Goal: Navigation & Orientation: Find specific page/section

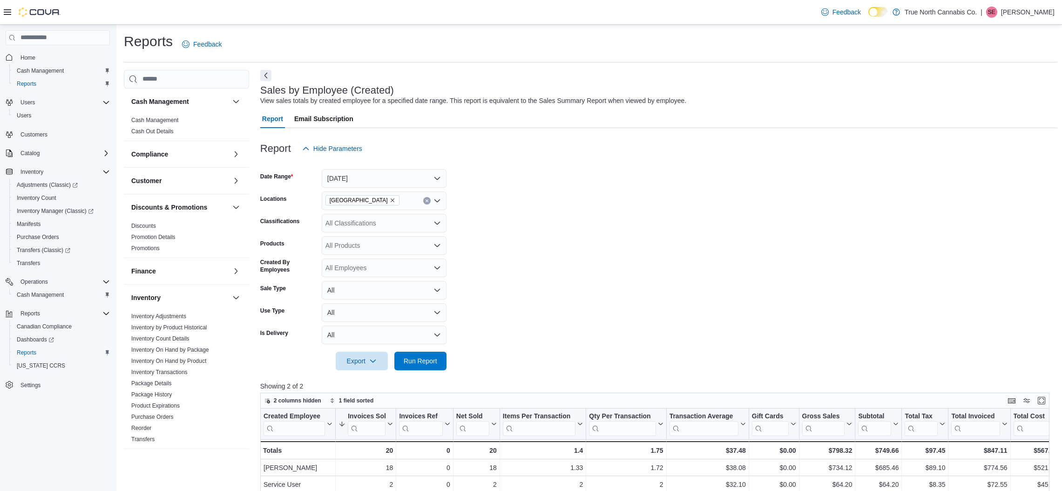
scroll to position [217, 0]
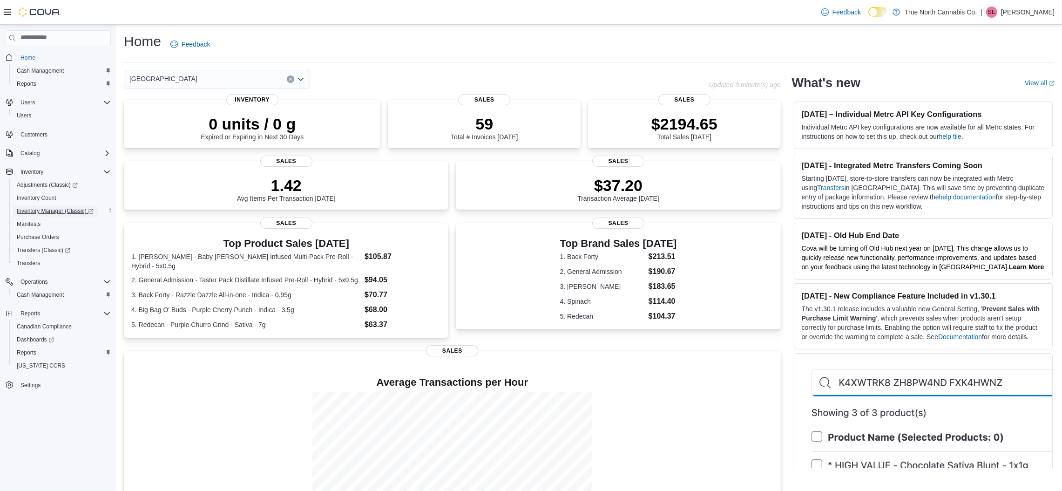
click at [74, 211] on span "Inventory Manager (Classic)" at bounding box center [55, 210] width 77 height 7
click at [77, 210] on span "Inventory Manager (Classic)" at bounding box center [55, 210] width 77 height 7
click at [1029, 7] on p "Stan Elsbury" at bounding box center [1028, 12] width 54 height 11
click at [1013, 90] on button "Sign Out" at bounding box center [1008, 92] width 86 height 15
